Goal: Information Seeking & Learning: Learn about a topic

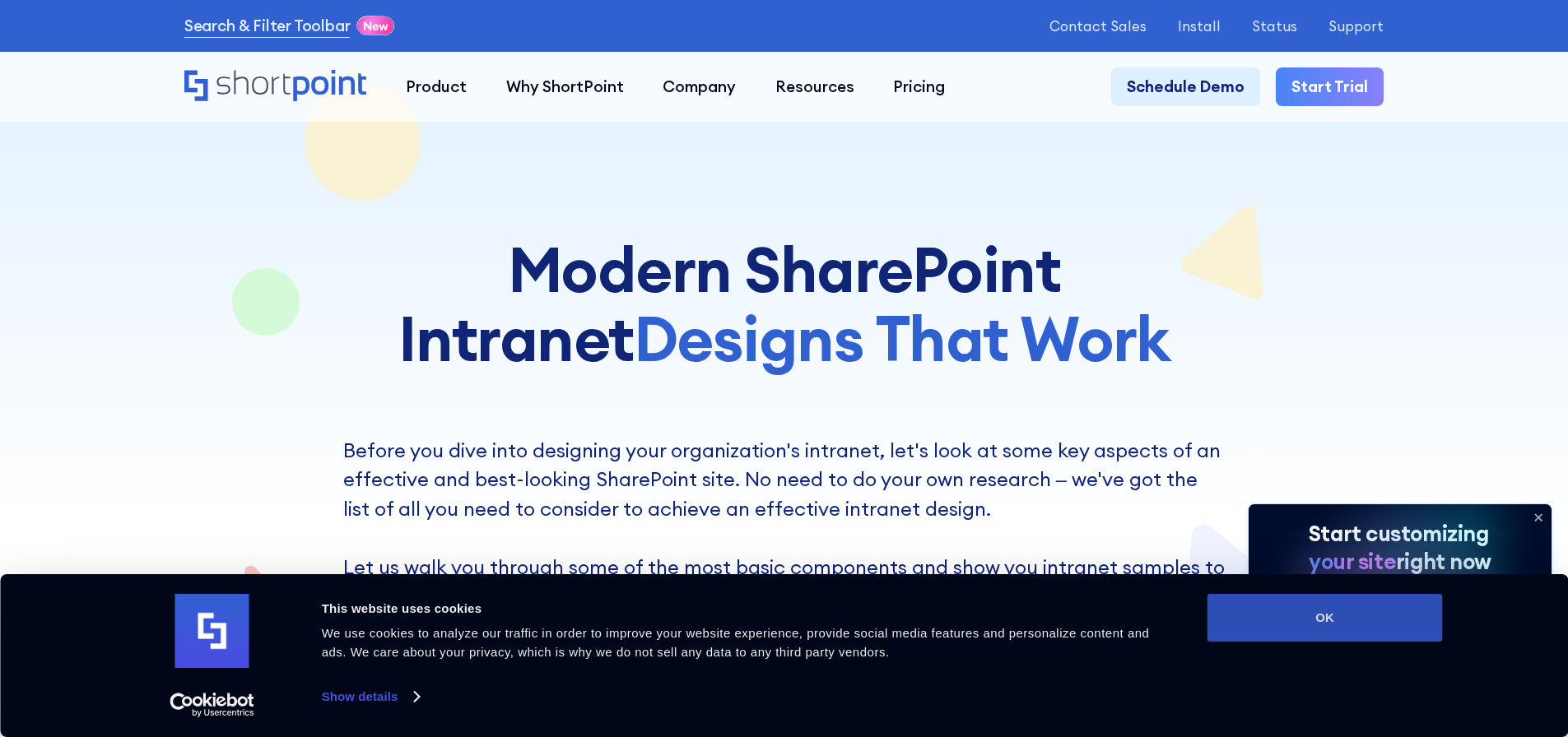
click at [1346, 605] on button "OK" at bounding box center [1325, 617] width 236 height 48
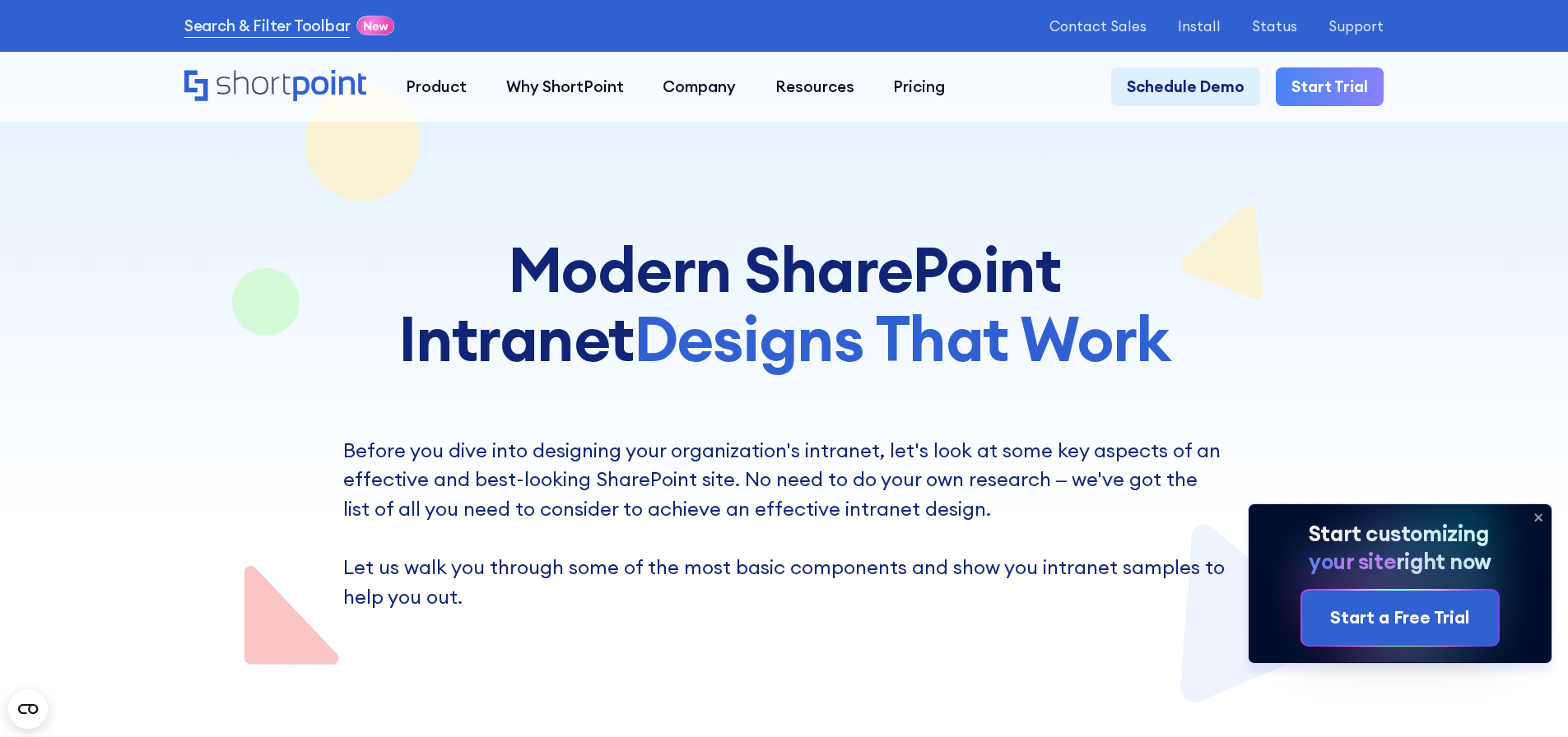
click at [1535, 504] on icon at bounding box center [1538, 517] width 26 height 26
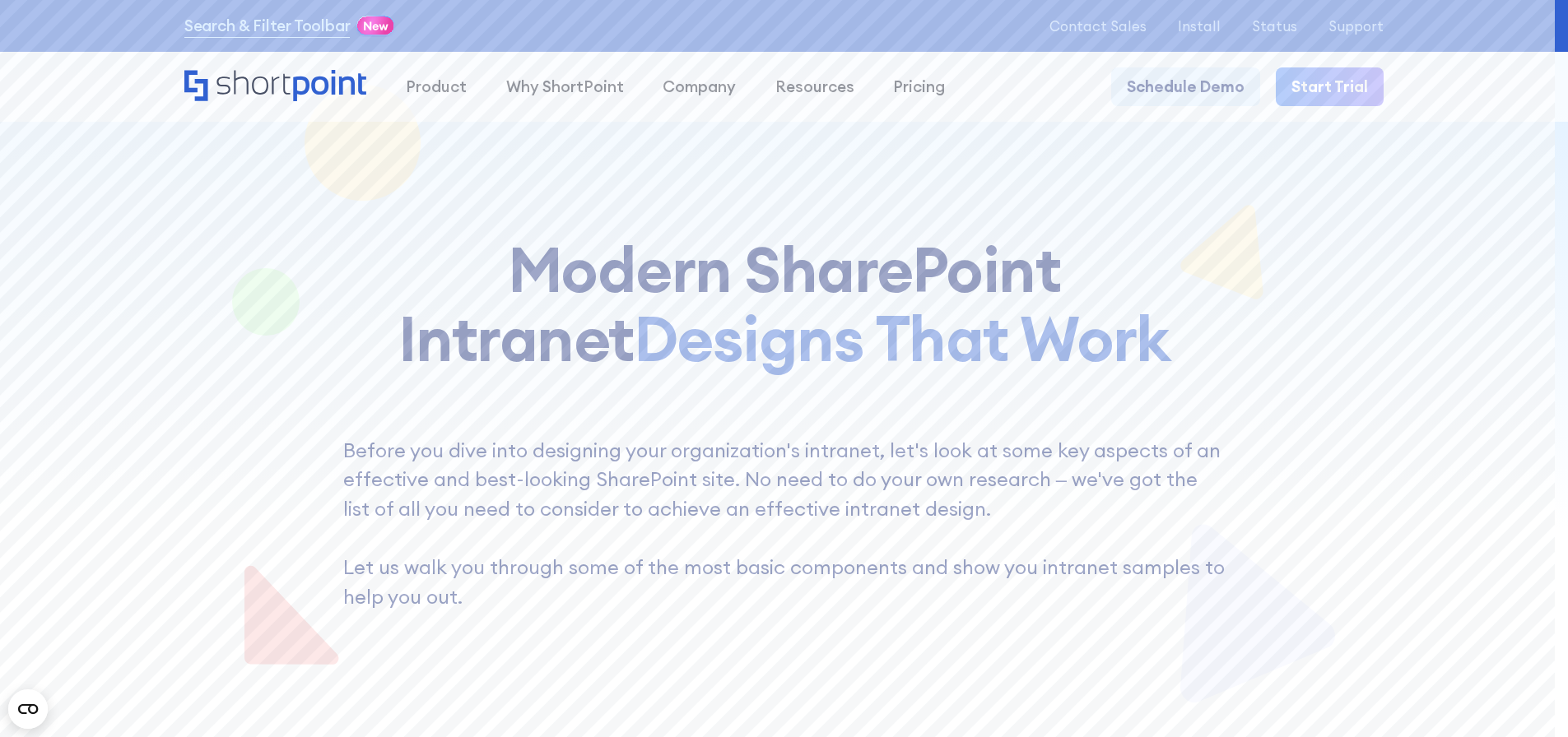
click at [0, 0] on div "open menu" at bounding box center [0, 0] width 0 height 0
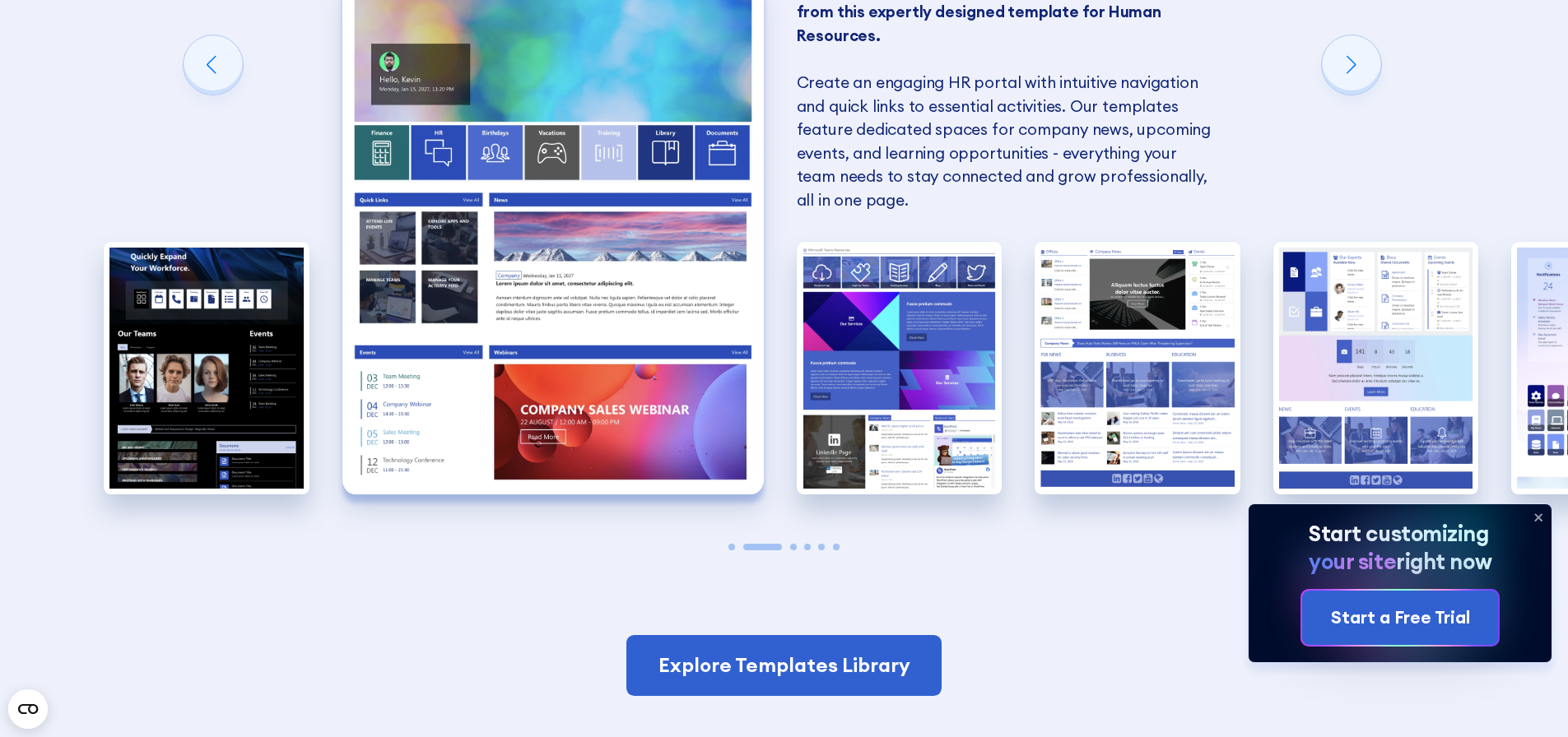
scroll to position [1892, 0]
